Goal: Task Accomplishment & Management: Manage account settings

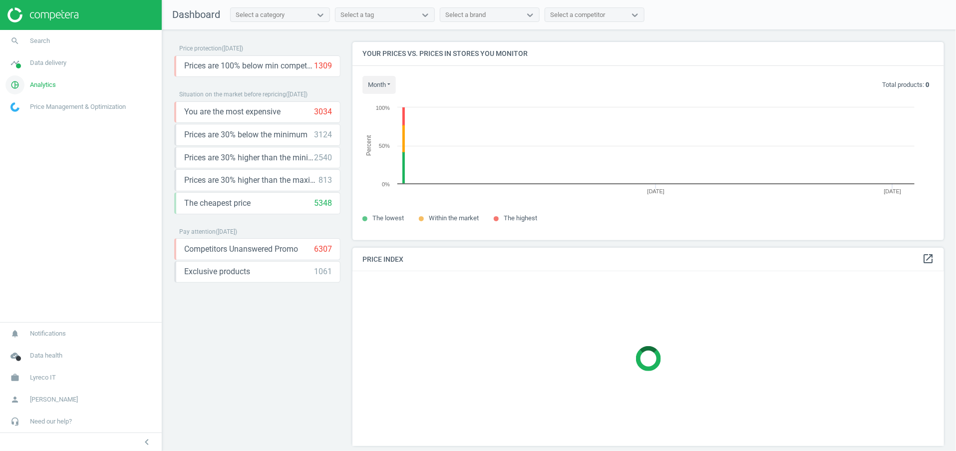
scroll to position [221, 604]
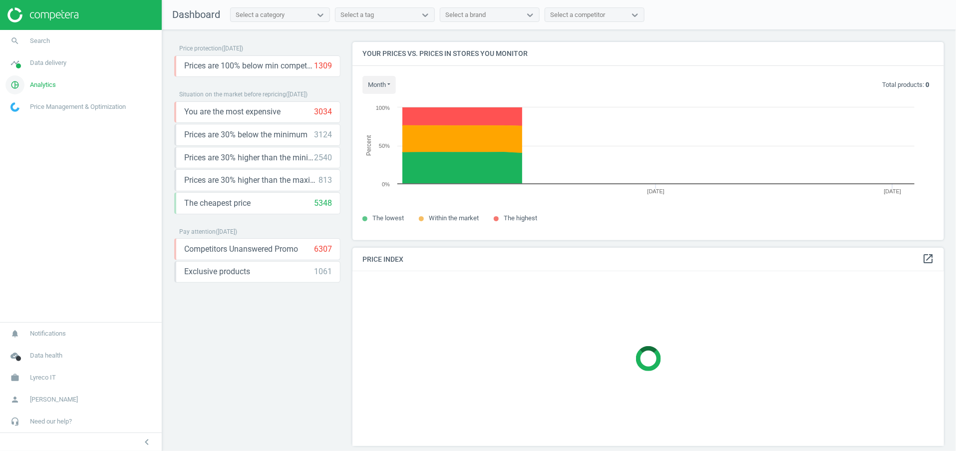
click at [34, 86] on span "Analytics" at bounding box center [43, 84] width 26 height 9
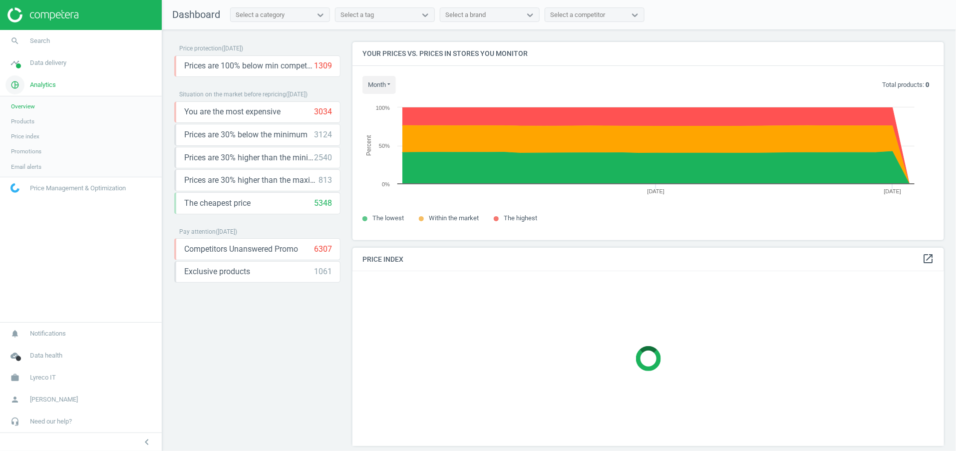
click at [49, 80] on span "Analytics" at bounding box center [43, 84] width 26 height 9
click at [44, 68] on link "timeline Data delivery" at bounding box center [81, 63] width 162 height 22
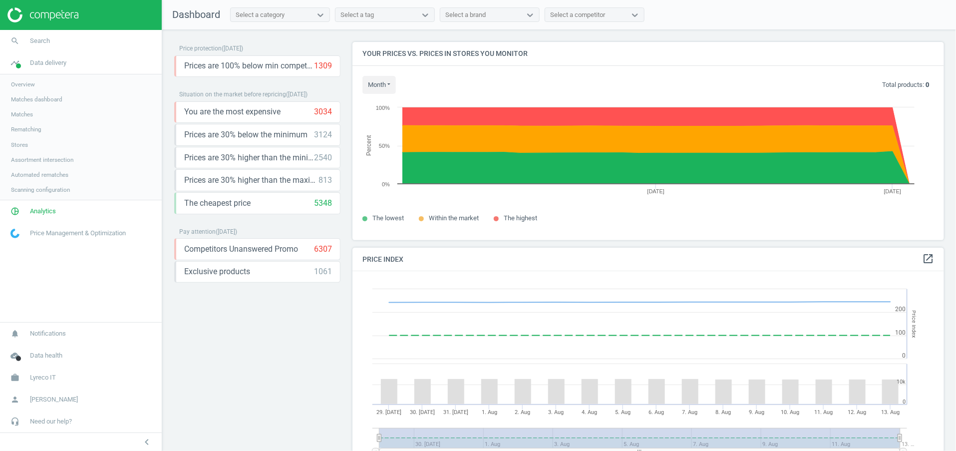
scroll to position [253, 604]
click at [52, 204] on link "pie_chart_outlined Analytics" at bounding box center [81, 211] width 162 height 22
click at [26, 150] on span "Promotions" at bounding box center [26, 151] width 30 height 8
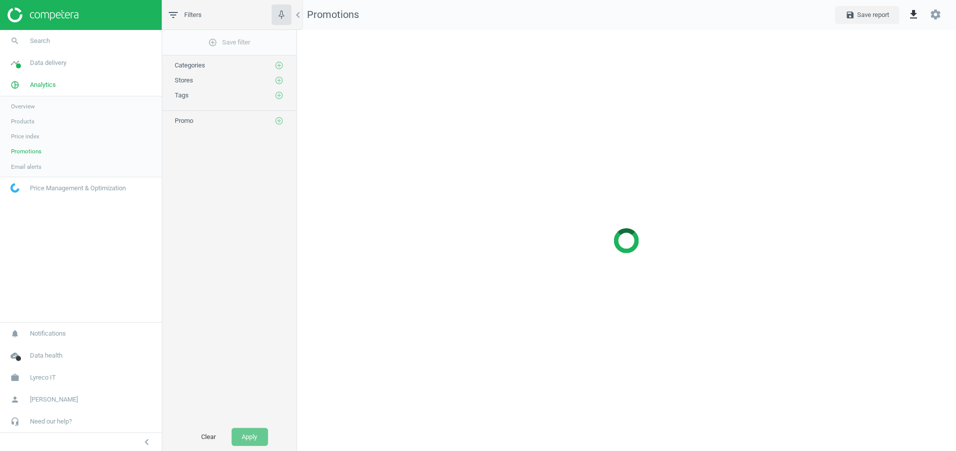
scroll to position [444, 683]
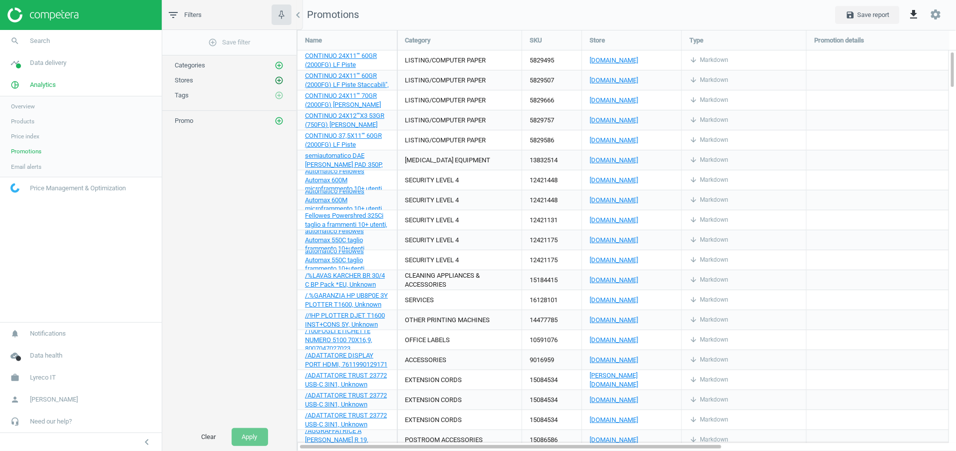
click at [282, 76] on icon "add_circle_outline" at bounding box center [279, 80] width 9 height 9
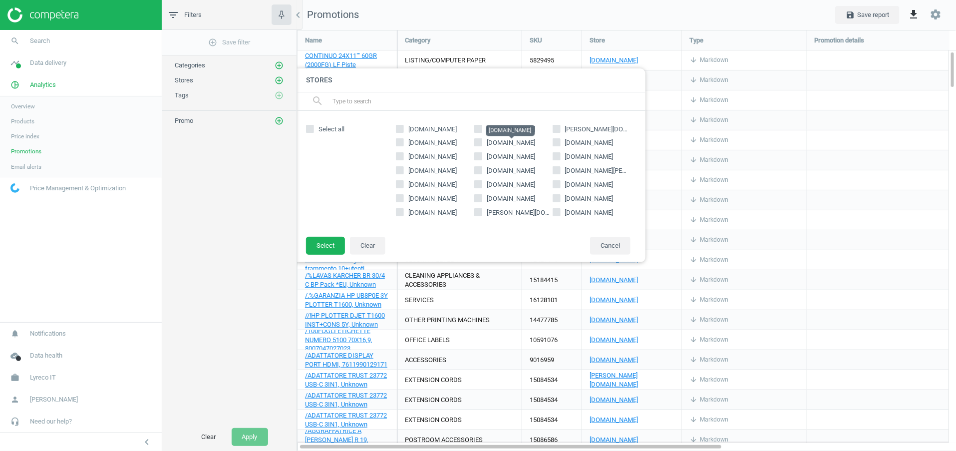
click at [495, 149] on div "mondoffice.com rajapack.it bruneau.it clickufficio.it ufficiodiscount.it euroff…" at bounding box center [513, 174] width 245 height 106
click at [497, 140] on span "ufficiodiscount.it" at bounding box center [511, 142] width 48 height 7
click at [481, 140] on input "ufficiodiscount.it" at bounding box center [478, 142] width 6 height 6
checkbox input "true"
click at [331, 244] on button "Select" at bounding box center [325, 246] width 39 height 18
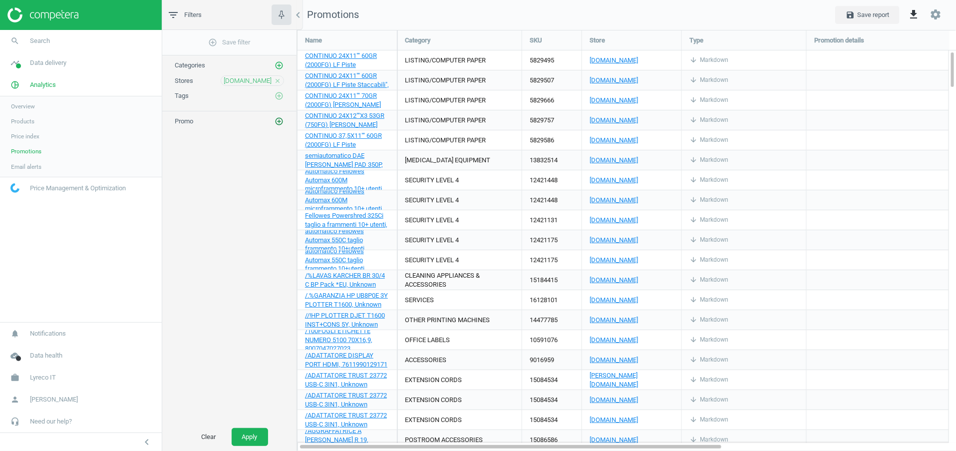
click at [281, 123] on icon "add_circle_outline" at bounding box center [279, 121] width 9 height 9
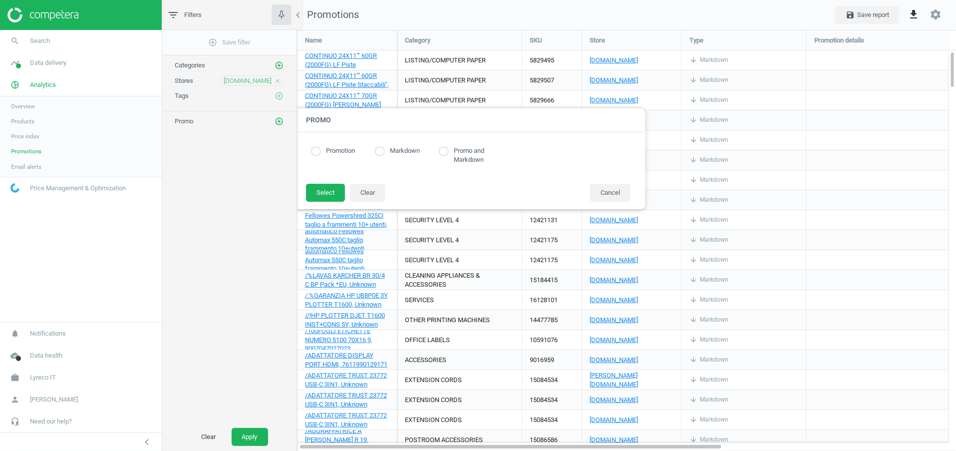
click at [350, 151] on label "Promotion" at bounding box center [338, 150] width 34 height 9
click at [319, 149] on input "radio" at bounding box center [316, 151] width 10 height 10
radio input "true"
click at [319, 194] on button "Select" at bounding box center [325, 193] width 39 height 18
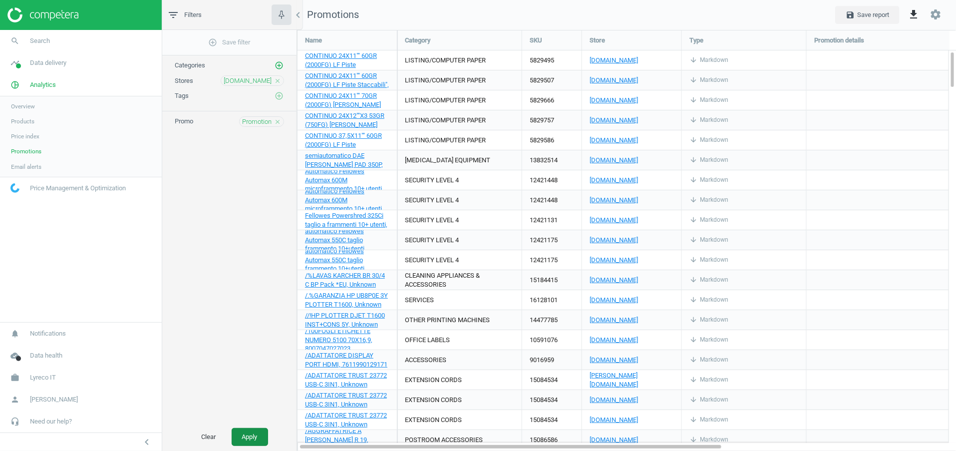
click at [246, 430] on button "Apply" at bounding box center [250, 437] width 36 height 18
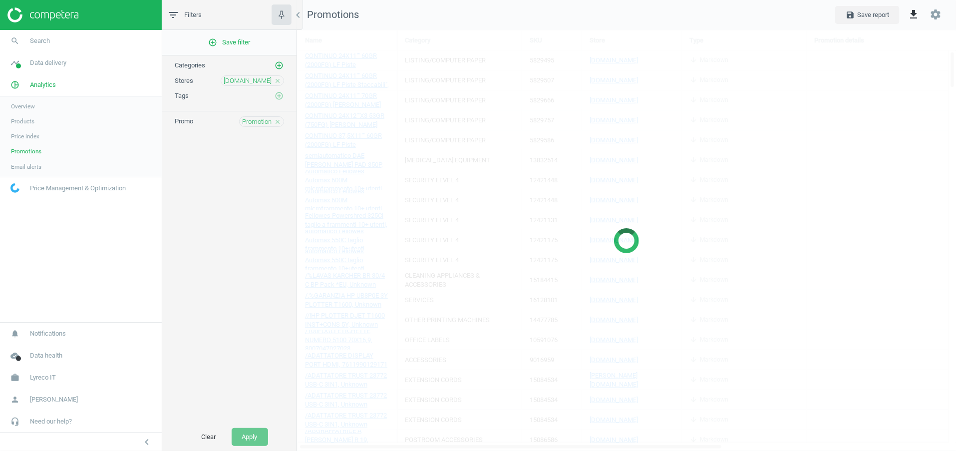
scroll to position [5, 5]
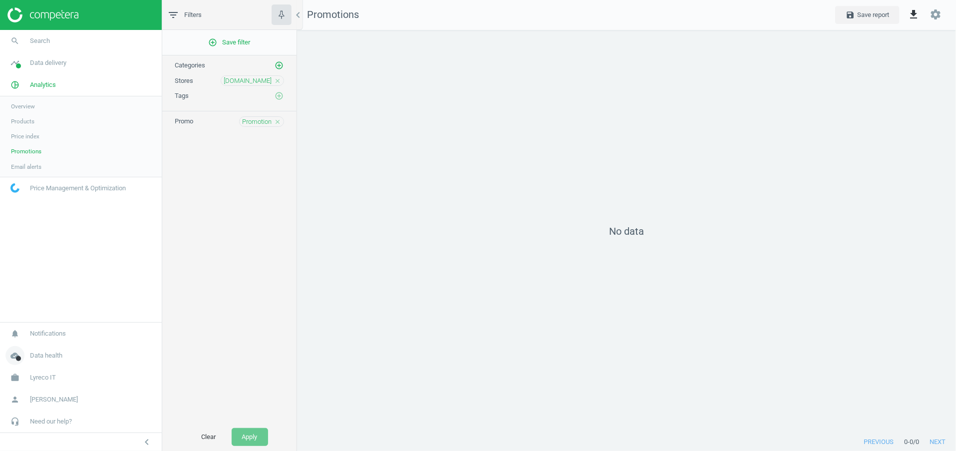
click at [62, 366] on link "cloud_done Data health" at bounding box center [81, 356] width 162 height 22
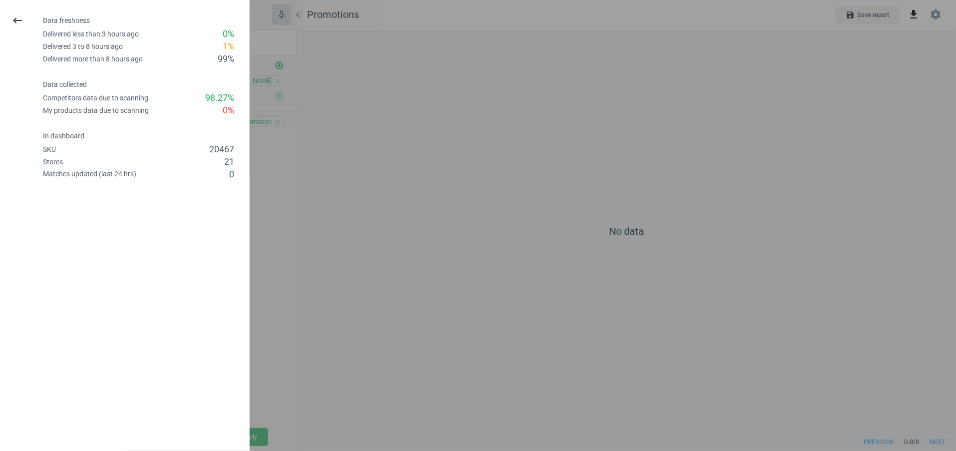
click at [432, 314] on div at bounding box center [478, 225] width 956 height 451
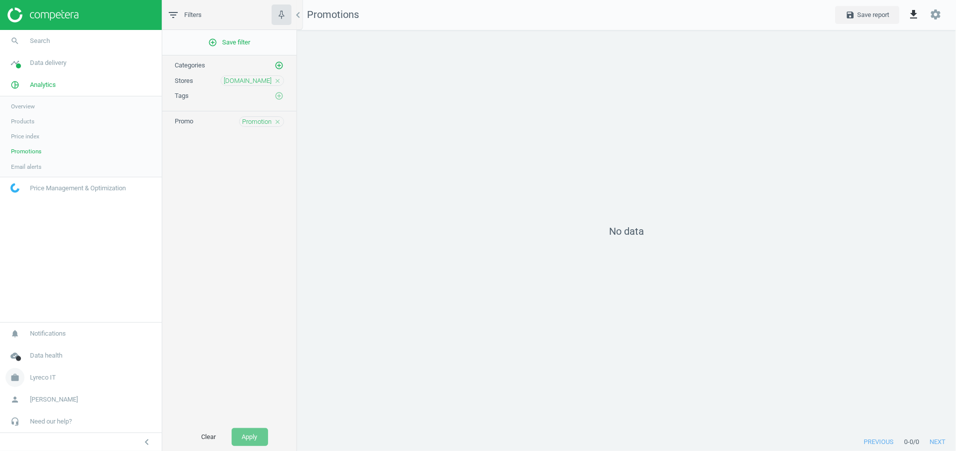
click at [53, 371] on link "work Lyreco IT" at bounding box center [81, 378] width 162 height 22
click at [31, 351] on span "Switch campaign" at bounding box center [33, 348] width 44 height 8
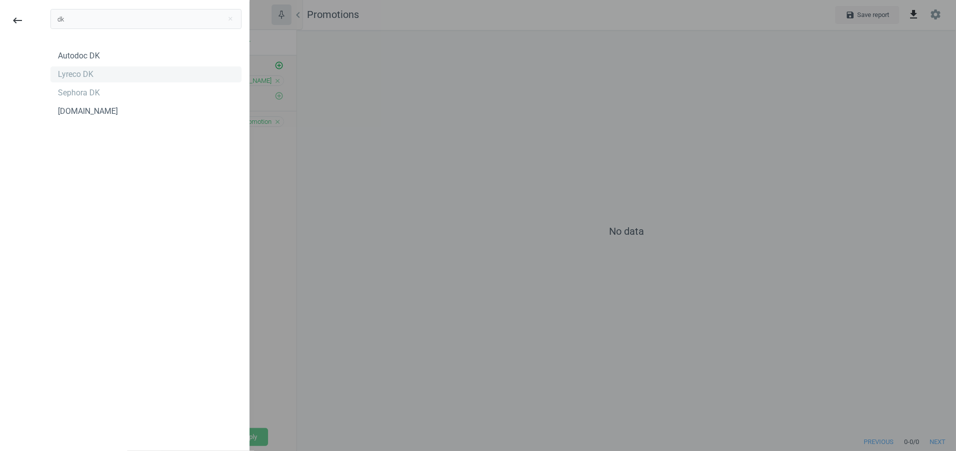
type input "dk"
click at [88, 79] on div "Lyreco DK" at bounding box center [75, 74] width 35 height 11
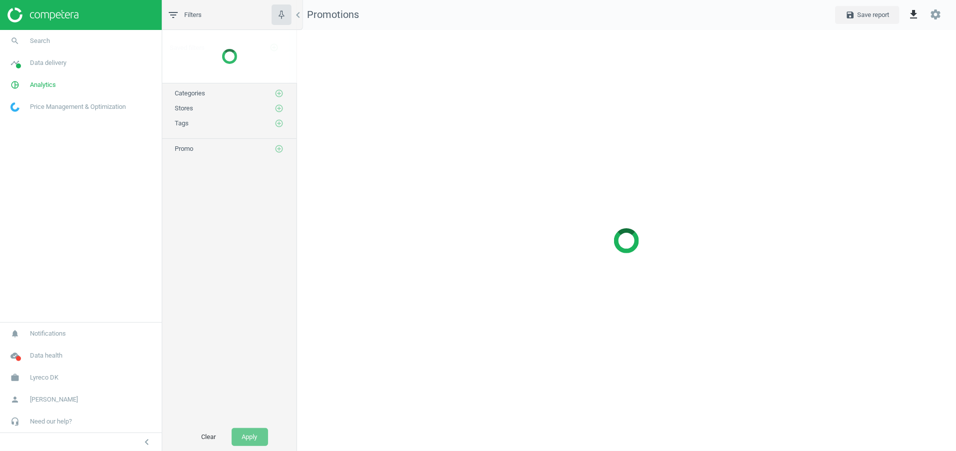
scroll to position [444, 683]
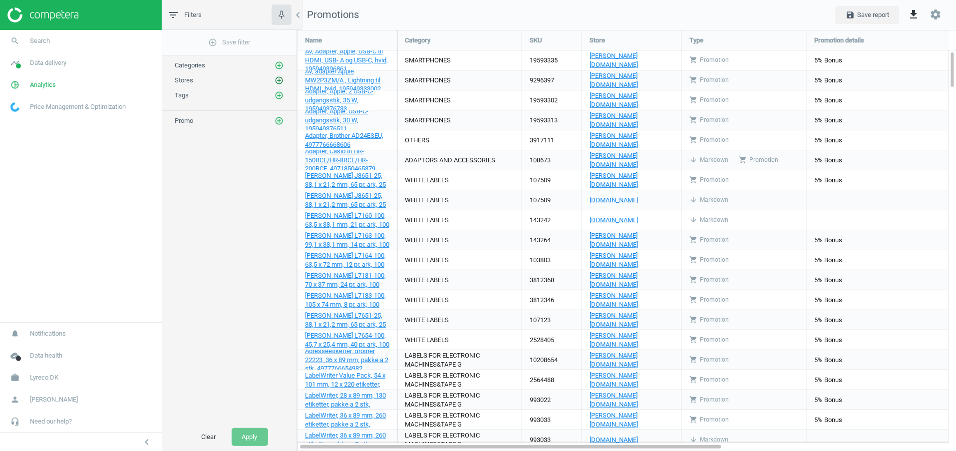
click at [278, 79] on icon "add_circle_outline" at bounding box center [279, 80] width 9 height 9
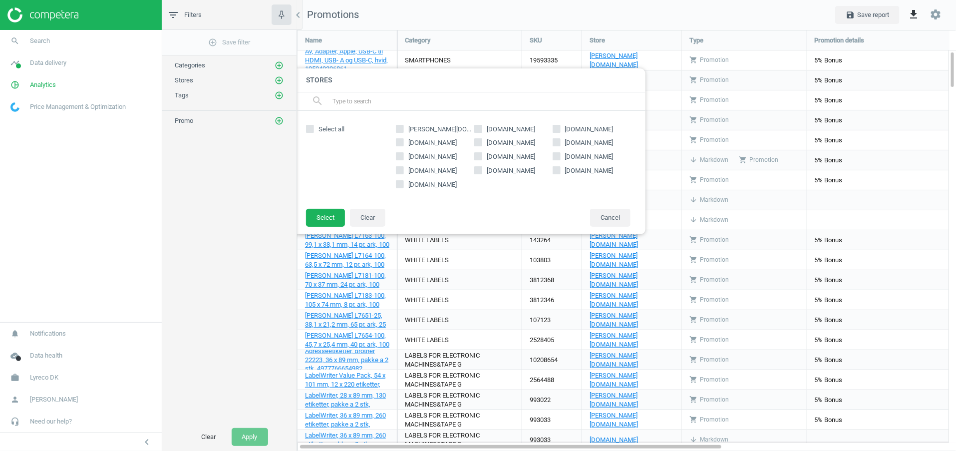
click at [396, 97] on input "text" at bounding box center [485, 101] width 307 height 16
paste input "linds.dk"
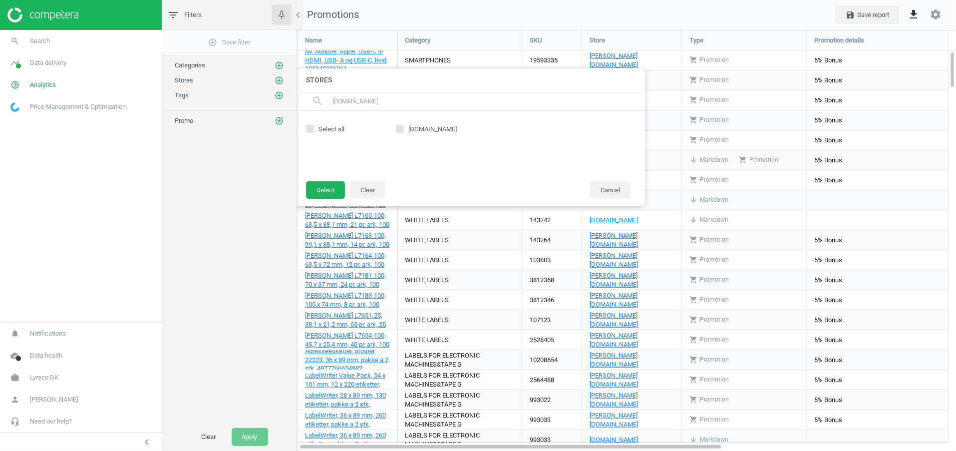
type input "linds.dk"
click at [402, 123] on div "linds.dk" at bounding box center [513, 146] width 245 height 50
click at [402, 129] on input "linds.dk" at bounding box center [400, 128] width 6 height 6
checkbox input "true"
click at [333, 190] on button "Select" at bounding box center [325, 190] width 39 height 18
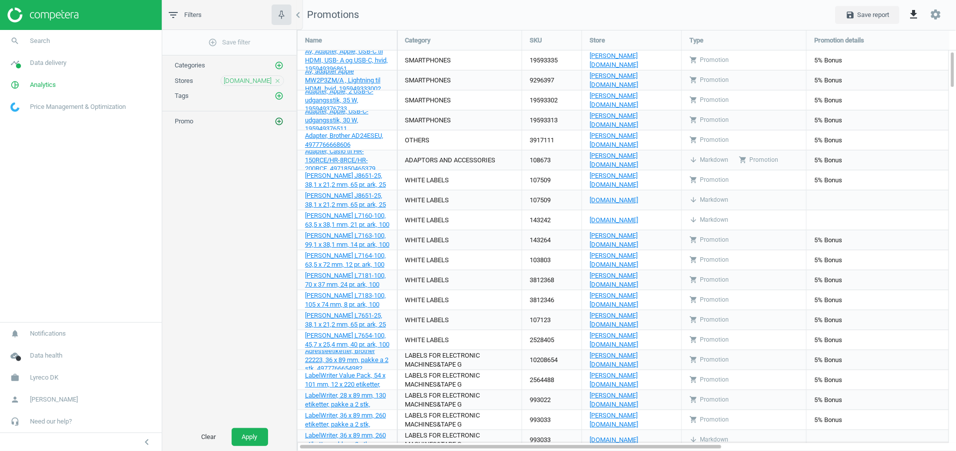
click at [283, 120] on icon "add_circle_outline" at bounding box center [279, 121] width 9 height 9
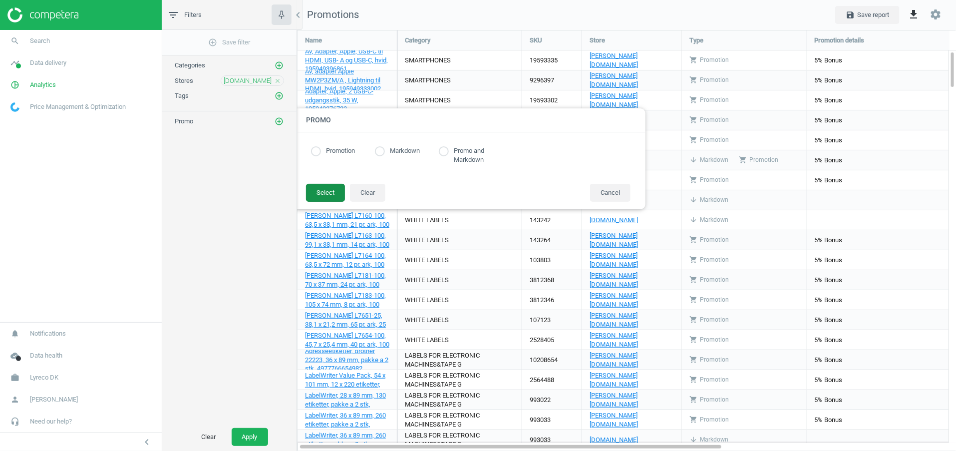
click at [326, 193] on button "Select" at bounding box center [325, 193] width 39 height 18
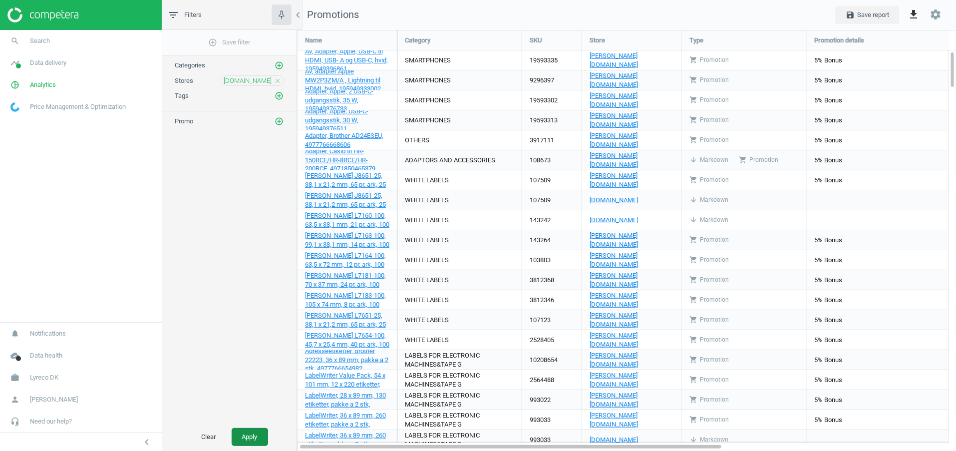
click at [253, 442] on button "Apply" at bounding box center [250, 437] width 36 height 18
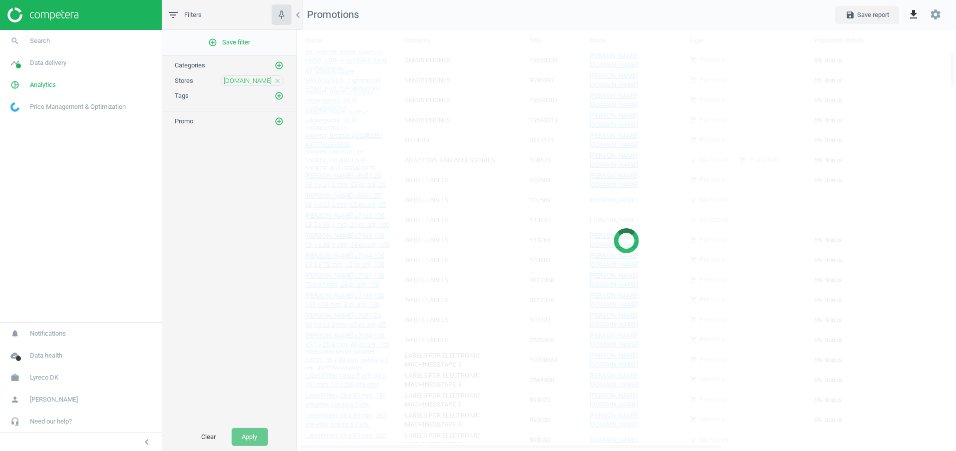
scroll to position [5, 5]
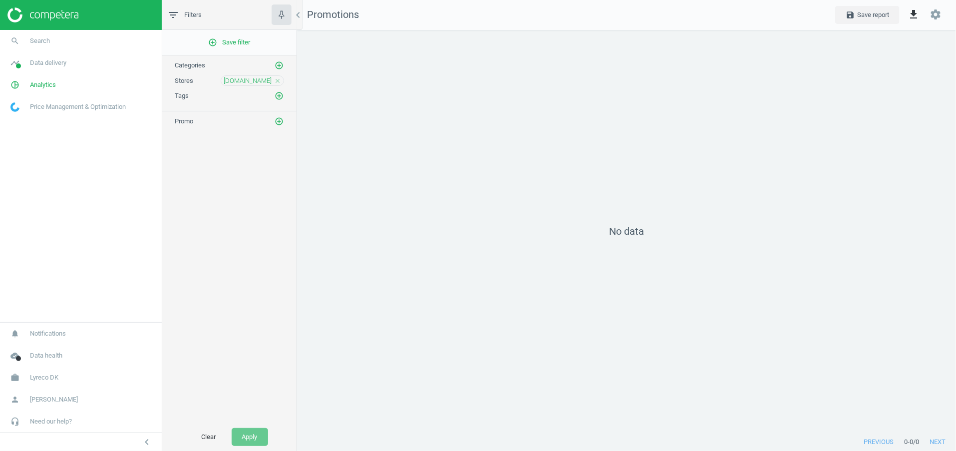
click at [259, 76] on span "linds.dk" at bounding box center [248, 80] width 48 height 9
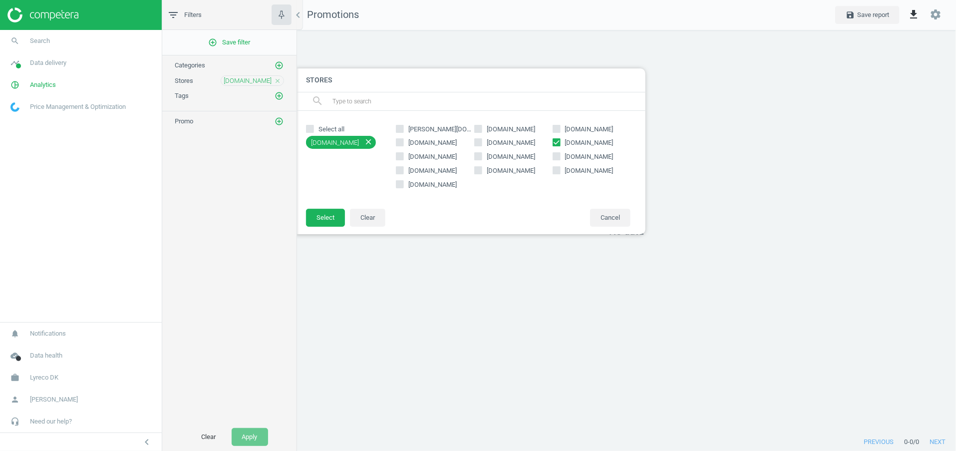
click at [343, 106] on input "text" at bounding box center [485, 101] width 307 height 16
paste input "konpap.dk"
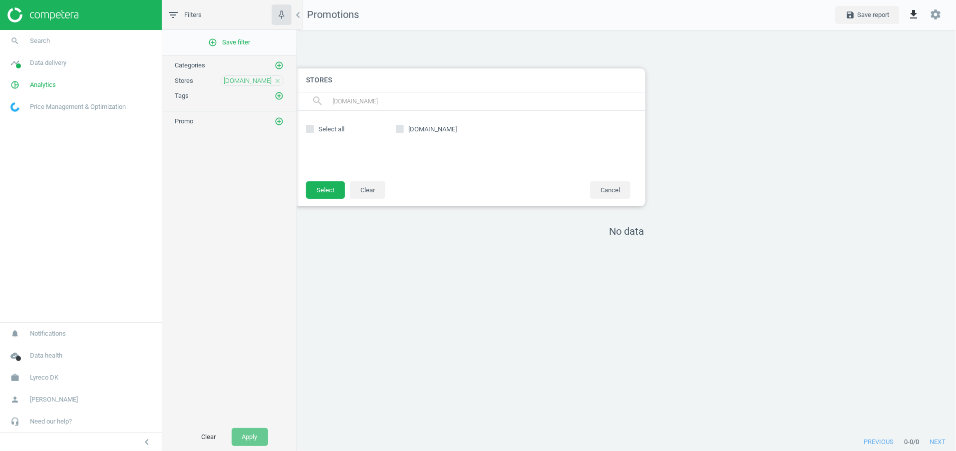
type input "konpap.dk"
click at [414, 122] on div "konpap.dk" at bounding box center [513, 146] width 245 height 50
click at [414, 125] on span "konpap.dk" at bounding box center [432, 129] width 52 height 9
click at [404, 125] on input "konpap.dk" at bounding box center [400, 128] width 6 height 6
checkbox input "true"
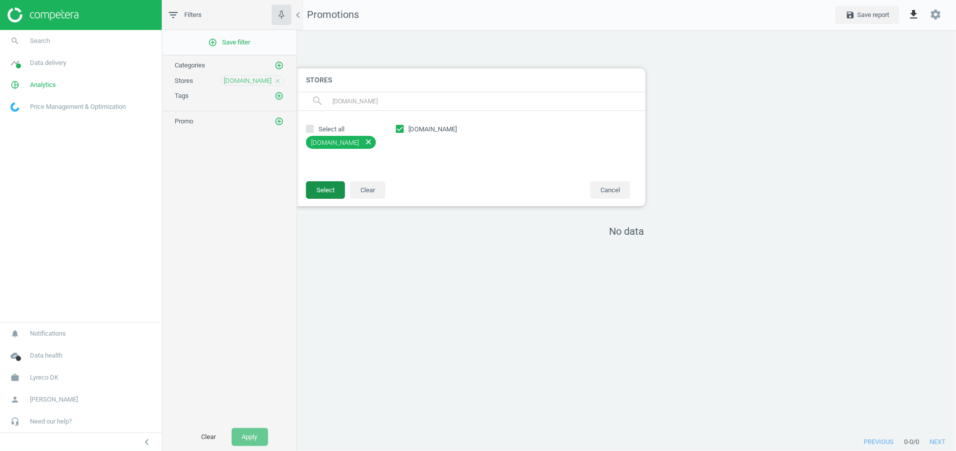
click at [320, 183] on button "Select" at bounding box center [325, 190] width 39 height 18
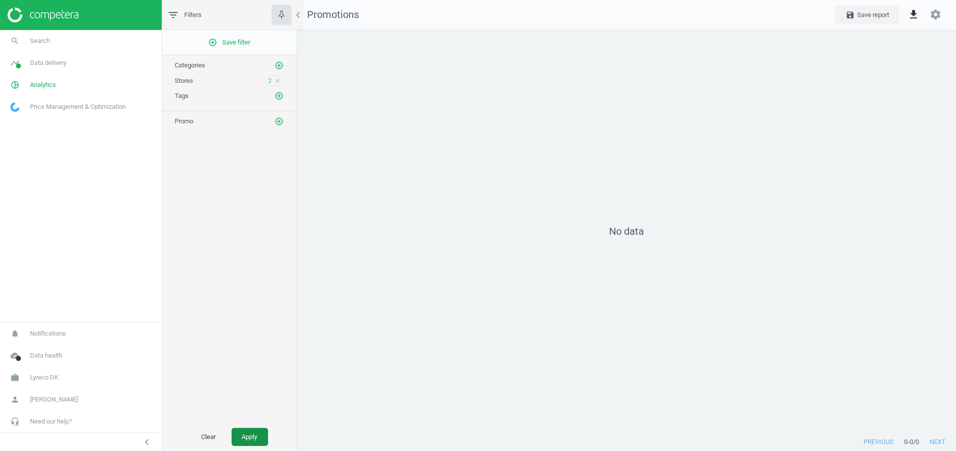
click at [251, 441] on button "Apply" at bounding box center [250, 437] width 36 height 18
click at [280, 79] on icon "close" at bounding box center [277, 80] width 7 height 7
click at [58, 373] on link "work Lyreco DK" at bounding box center [81, 378] width 162 height 22
click at [51, 350] on span "Switch campaign" at bounding box center [33, 348] width 44 height 8
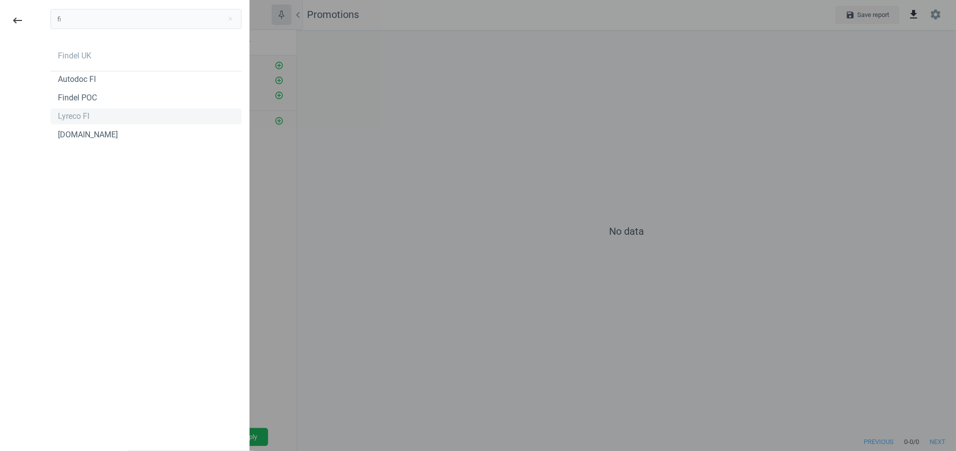
type input "fi"
click at [92, 120] on div "Lyreco FI" at bounding box center [145, 116] width 191 height 16
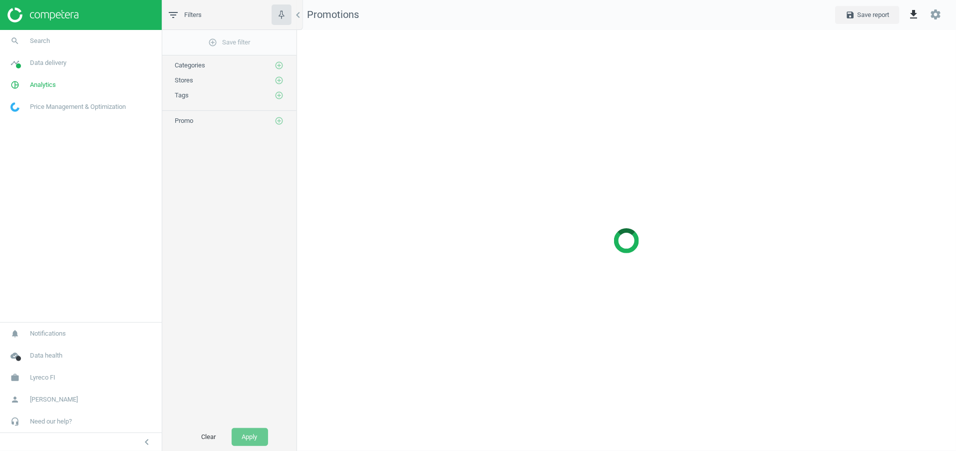
scroll to position [444, 683]
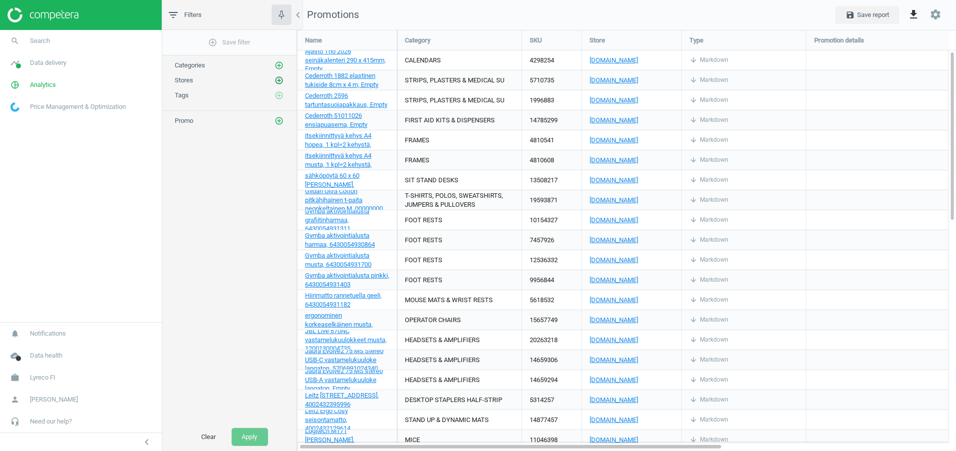
click at [274, 81] on button "add_circle_outline" at bounding box center [279, 80] width 10 height 10
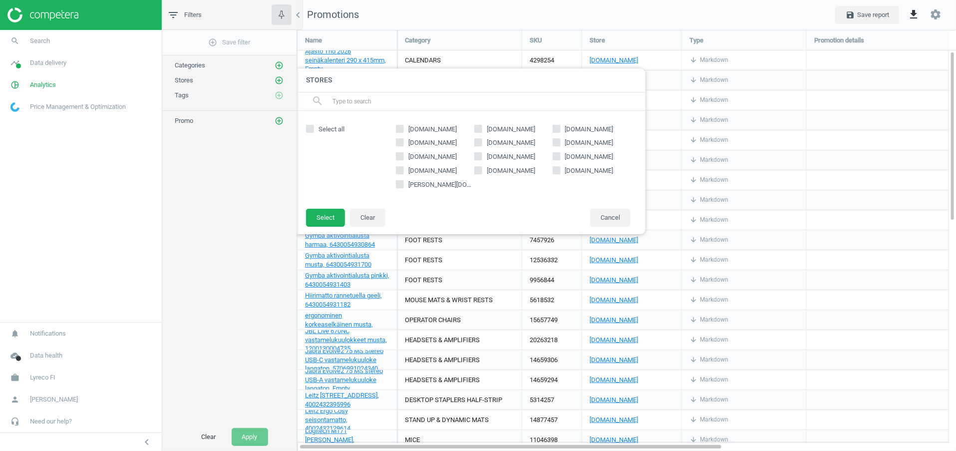
click at [387, 106] on input "text" at bounding box center [485, 101] width 307 height 16
paste input "[DOMAIN_NAME]"
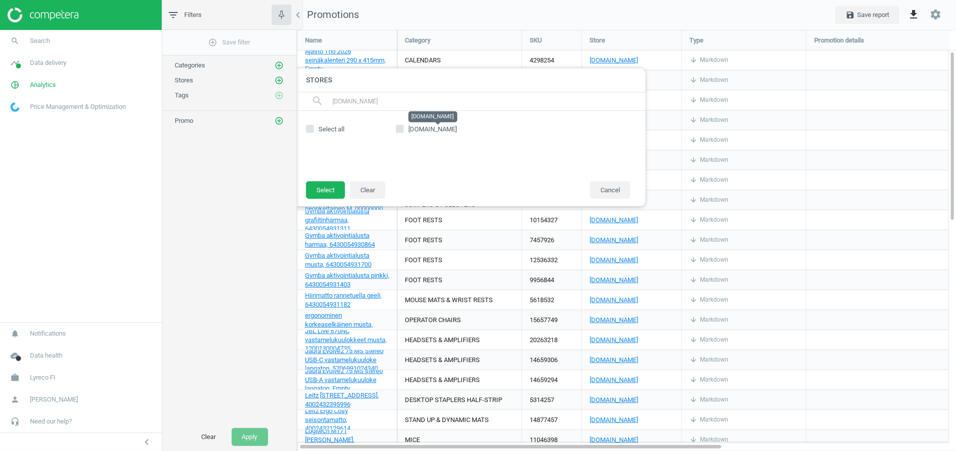
type input "[DOMAIN_NAME]"
click at [409, 128] on span "[DOMAIN_NAME]" at bounding box center [432, 128] width 48 height 7
click at [404, 128] on input "[DOMAIN_NAME]" at bounding box center [400, 128] width 6 height 6
checkbox input "true"
click at [322, 195] on button "Select" at bounding box center [325, 190] width 39 height 18
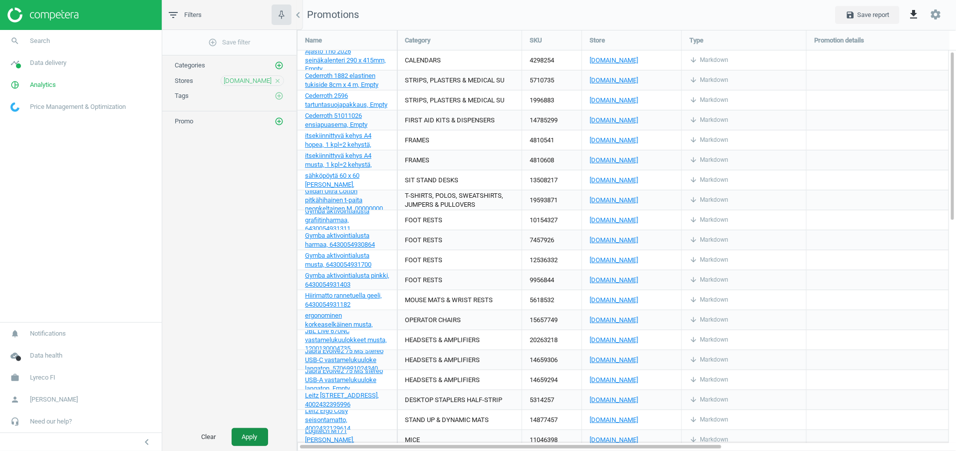
click at [254, 438] on button "Apply" at bounding box center [250, 437] width 36 height 18
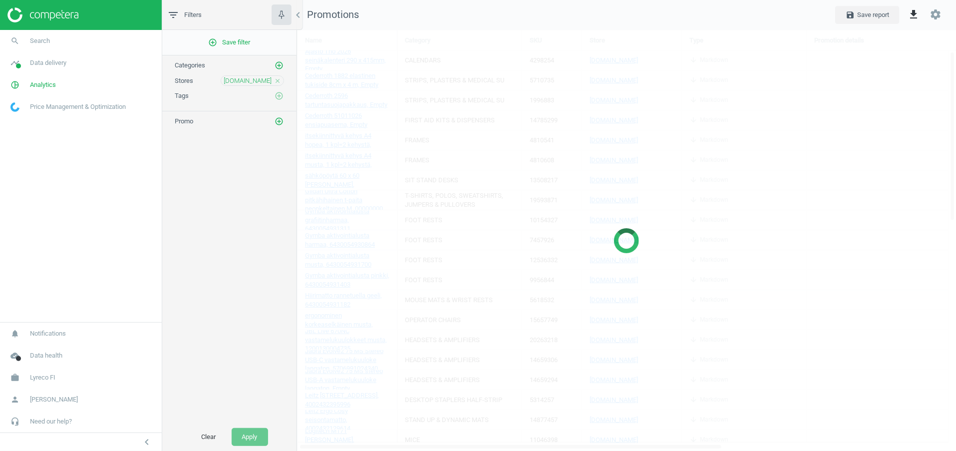
scroll to position [5, 5]
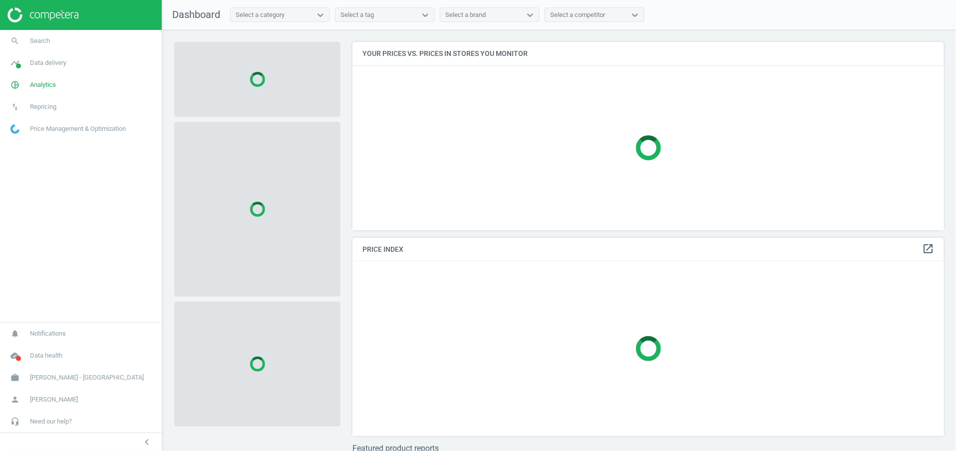
scroll to position [211, 604]
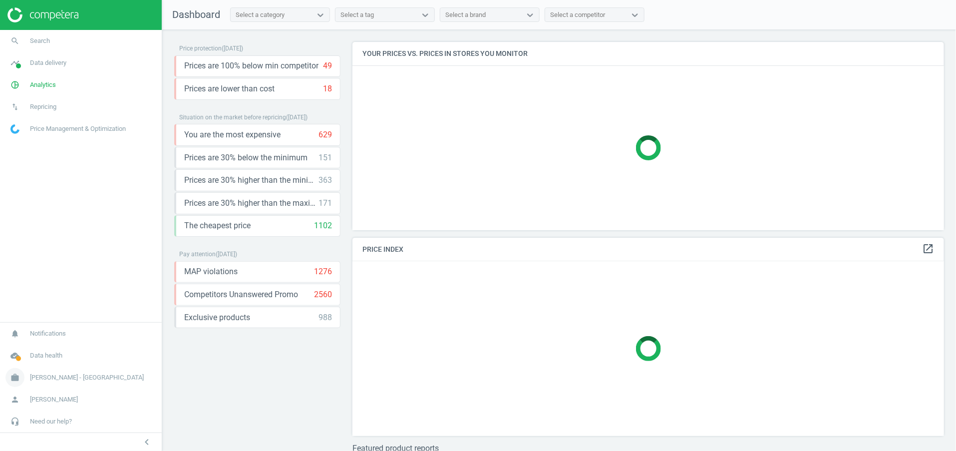
click at [52, 372] on link "work Harvey Norman - Malaysia" at bounding box center [81, 378] width 162 height 22
click at [50, 365] on span "Campaign settings" at bounding box center [35, 363] width 49 height 8
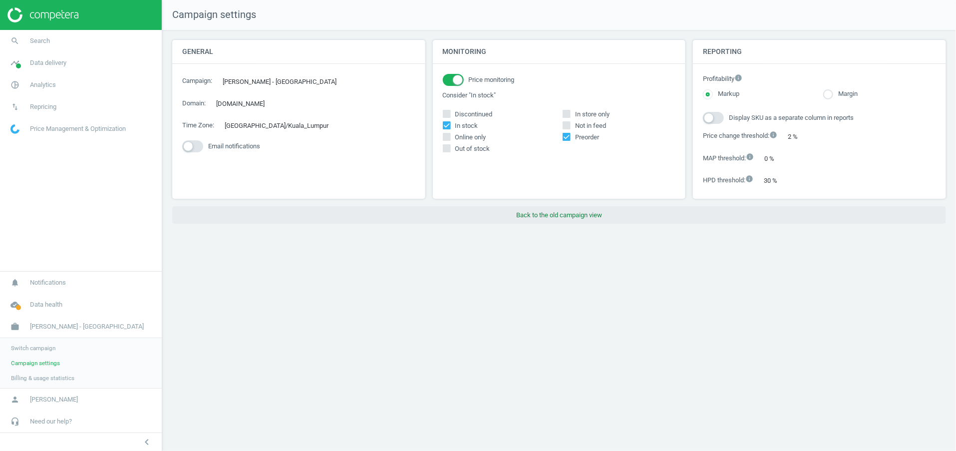
click at [585, 213] on button "Back to the old campaign view" at bounding box center [559, 215] width 774 height 18
